Goal: Find specific page/section: Find specific page/section

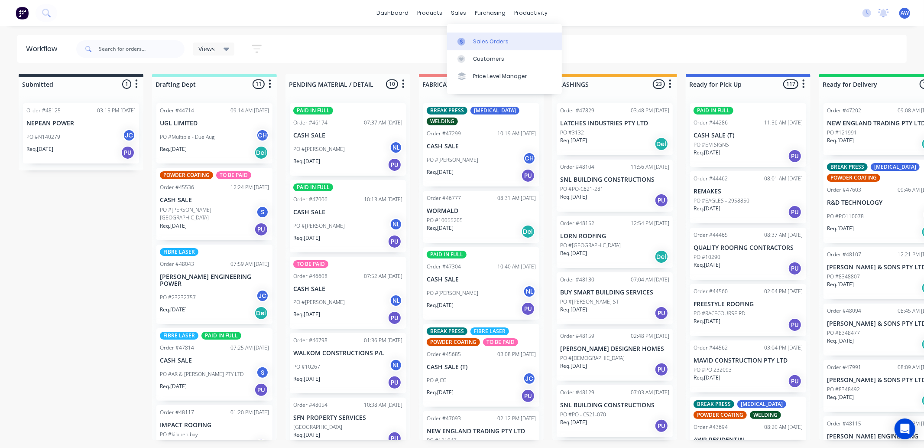
click at [472, 39] on link "Sales Orders" at bounding box center [504, 41] width 115 height 17
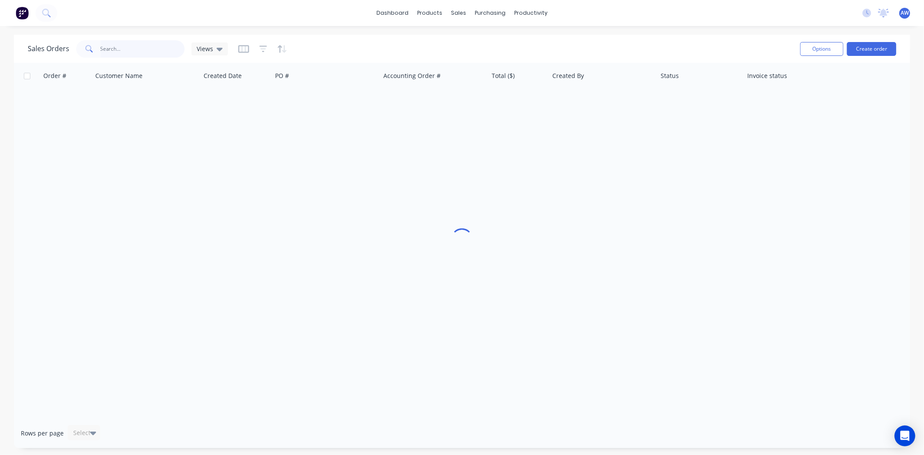
click at [118, 51] on input "text" at bounding box center [143, 48] width 85 height 17
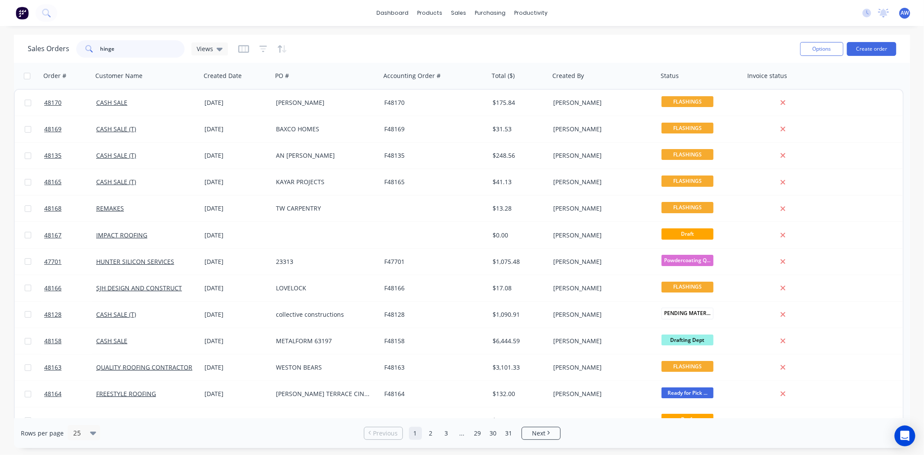
type input "hinge"
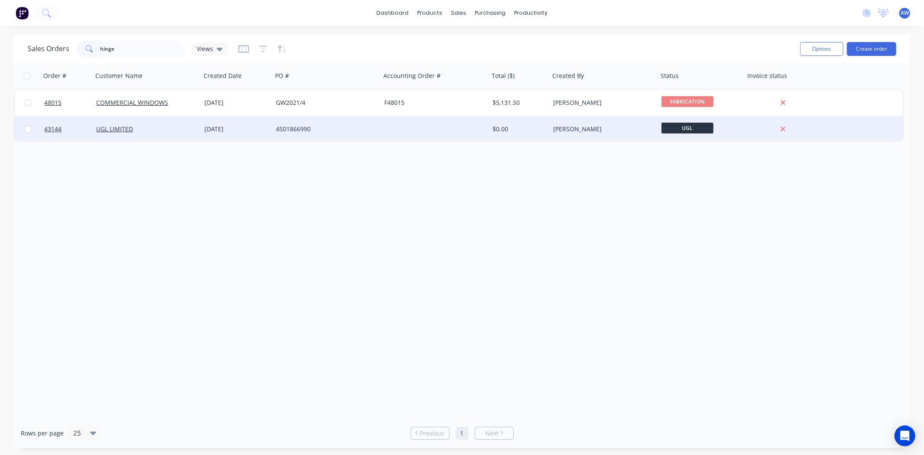
click at [153, 132] on div "UGL LIMITED" at bounding box center [144, 129] width 96 height 9
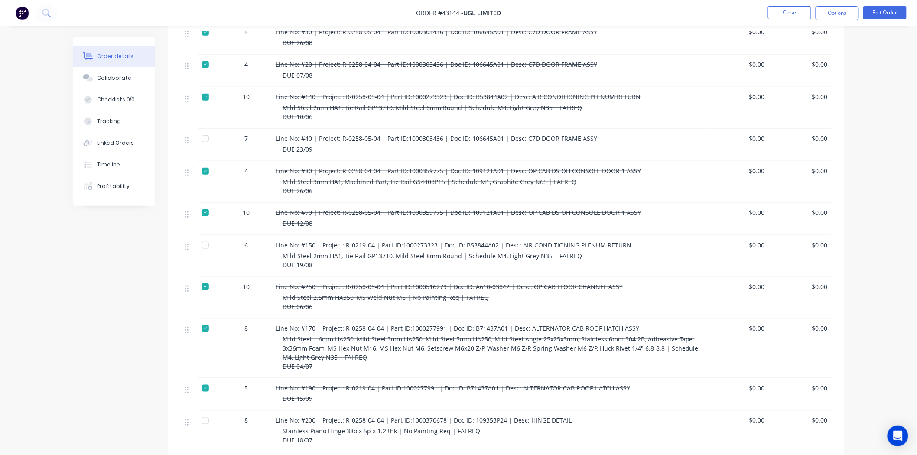
scroll to position [337, 0]
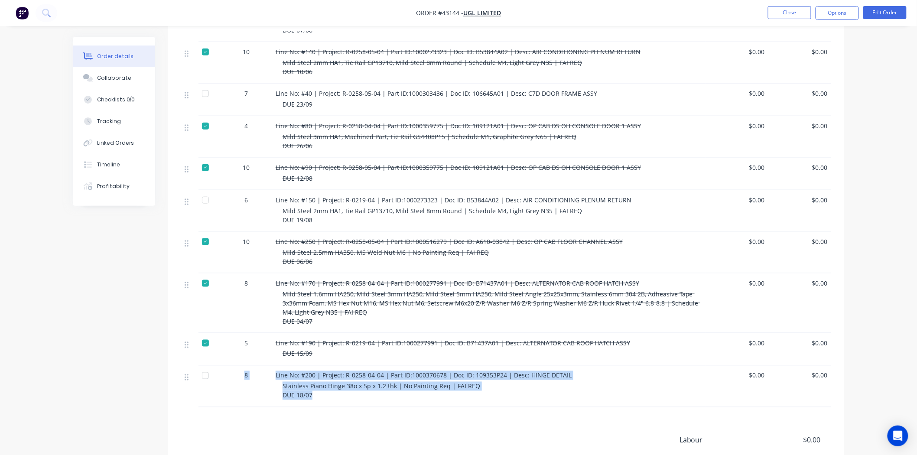
drag, startPoint x: 345, startPoint y: 375, endPoint x: 203, endPoint y: 346, distance: 145.6
click at [203, 366] on div "8 Line No: #200 | Project: R-0258-04-04 | Part ID:1000370678 | Doc ID: 109353P2…" at bounding box center [506, 387] width 650 height 42
